Goal: Task Accomplishment & Management: Use online tool/utility

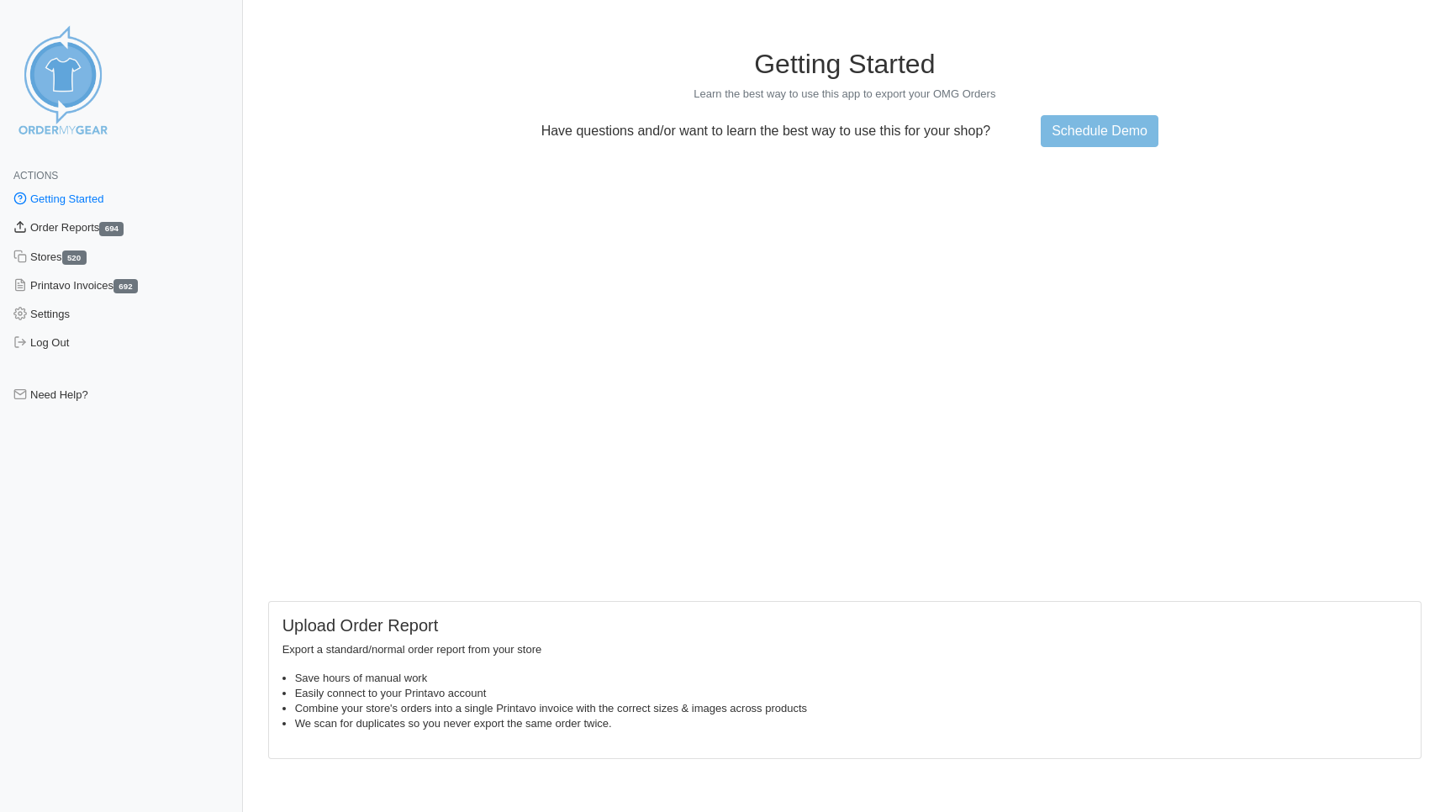
click at [94, 229] on link "Order Reports 694" at bounding box center [121, 227] width 243 height 29
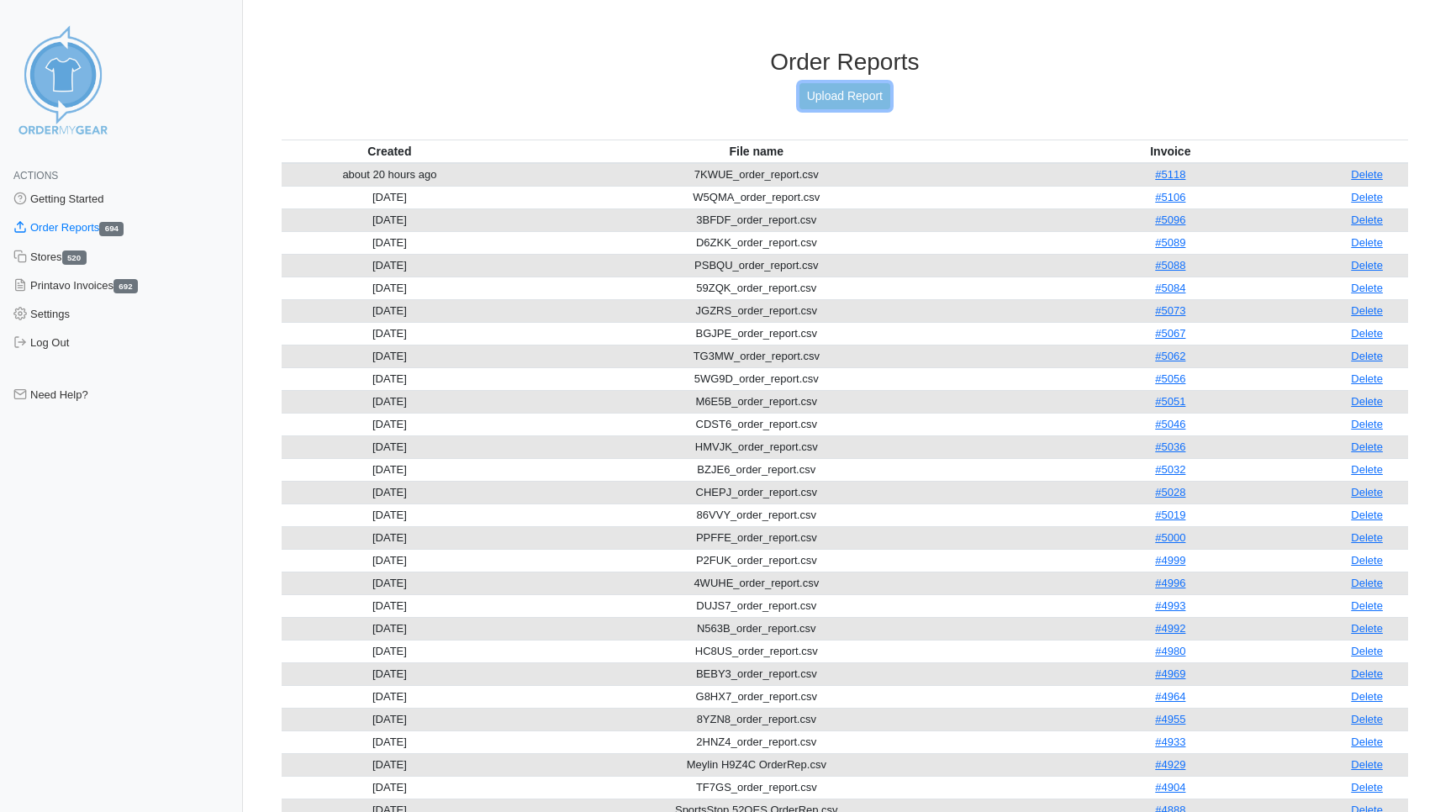
click at [834, 97] on link "Upload Report" at bounding box center [844, 95] width 90 height 26
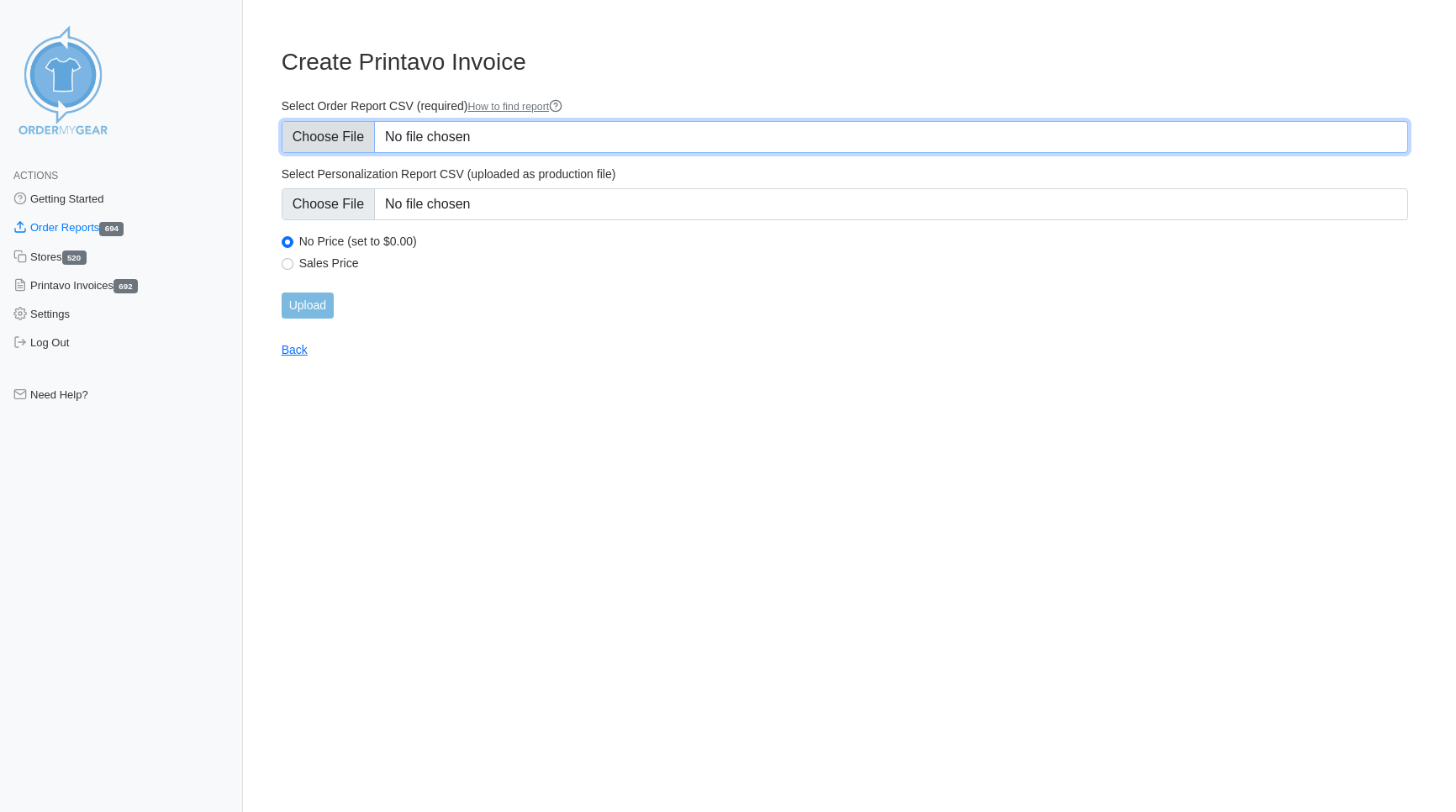
click at [329, 142] on input "Select Order Report CSV (required) How to find report" at bounding box center [844, 137] width 1126 height 32
type input "C:\fakepath\YCHSC_order_report.csv"
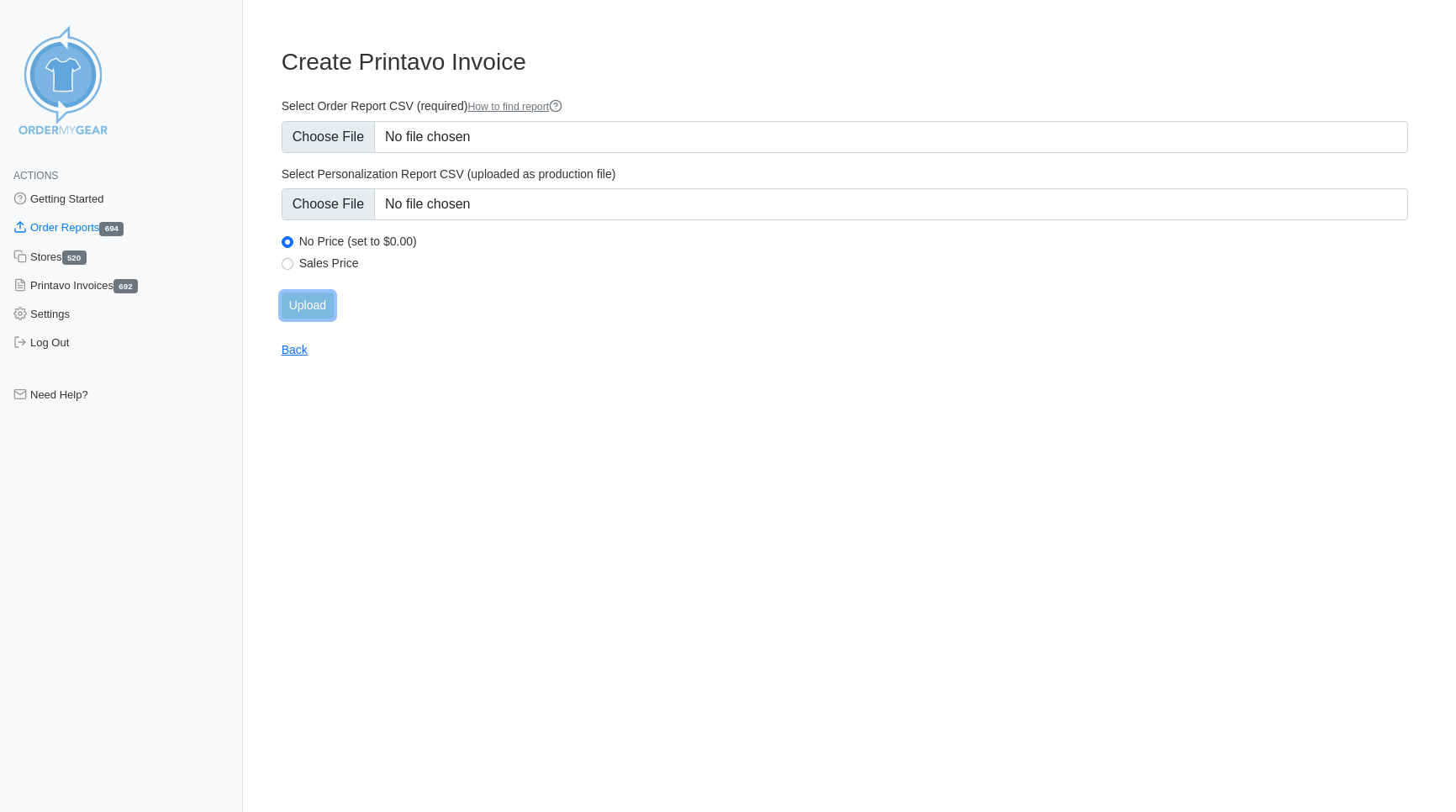
click at [313, 301] on input "Upload" at bounding box center [307, 305] width 52 height 26
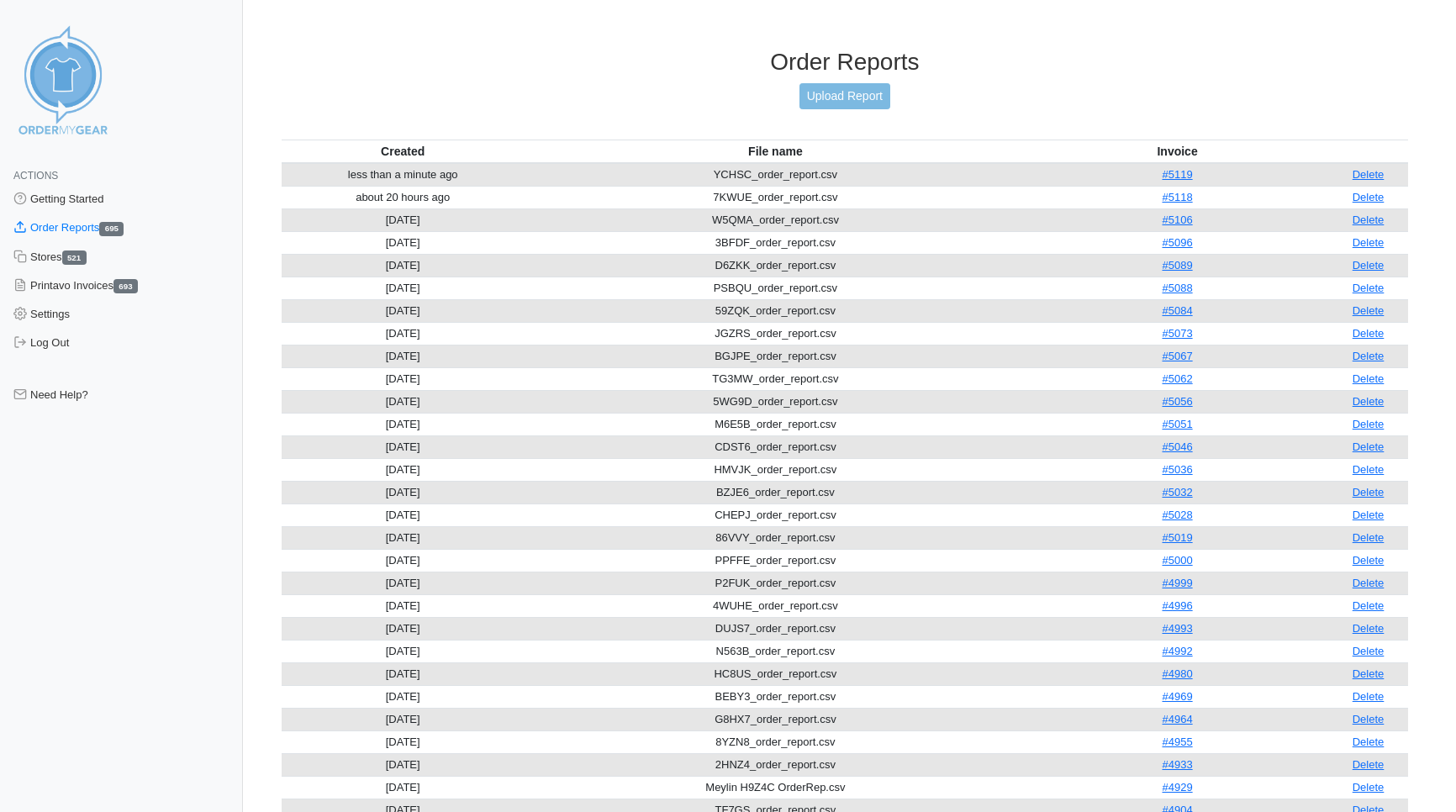
click at [223, 730] on div "Actions Getting Started Order Reports 695 Stores 521 Printavo Invoices 693 Sett…" at bounding box center [121, 528] width 243 height 771
